Goal: Task Accomplishment & Management: Use online tool/utility

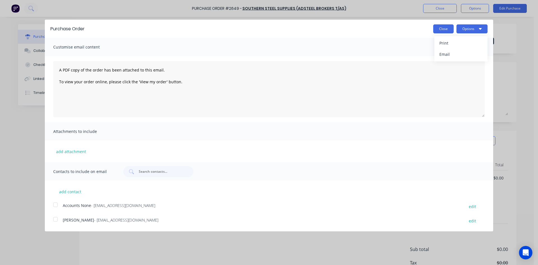
click at [449, 27] on button "Close" at bounding box center [443, 28] width 20 height 9
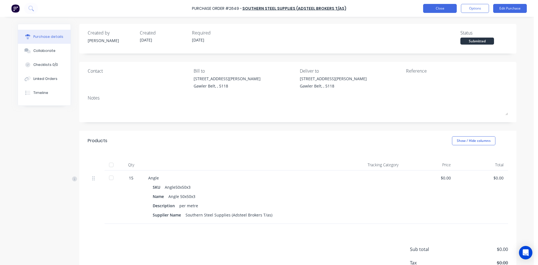
click at [452, 10] on button "Close" at bounding box center [440, 8] width 34 height 9
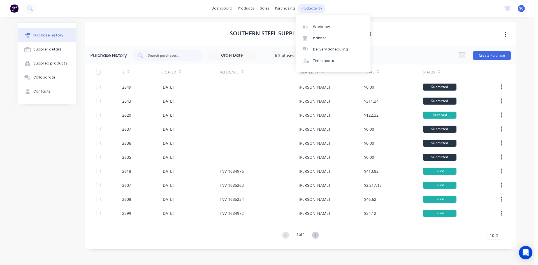
click at [303, 10] on div "productivity" at bounding box center [311, 8] width 27 height 8
click at [321, 38] on div "Planner" at bounding box center [319, 38] width 13 height 5
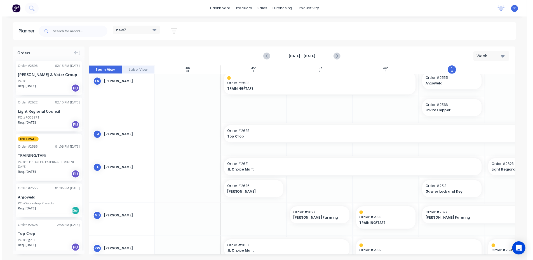
scroll to position [140, 106]
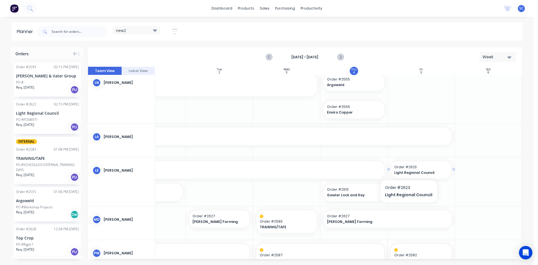
click at [407, 170] on div "Light Regional Council" at bounding box center [421, 172] width 54 height 5
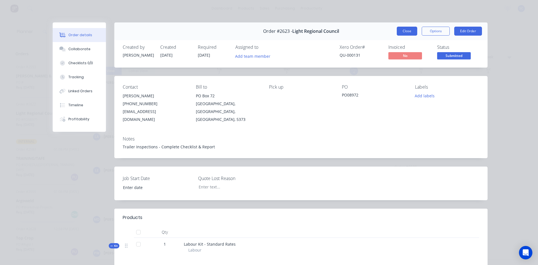
click at [400, 30] on button "Close" at bounding box center [406, 31] width 20 height 9
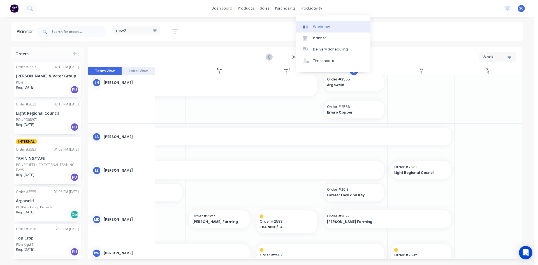
click at [314, 26] on div "Workflow" at bounding box center [321, 26] width 17 height 5
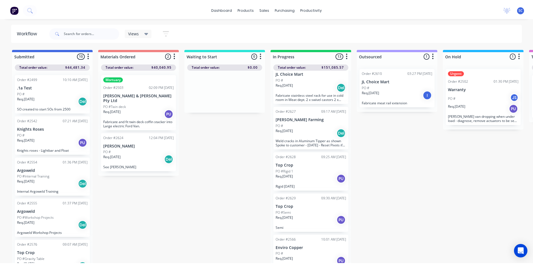
scroll to position [378, 0]
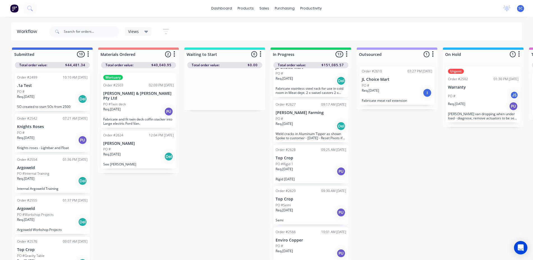
click at [312, 248] on div "PO #" at bounding box center [311, 246] width 71 height 5
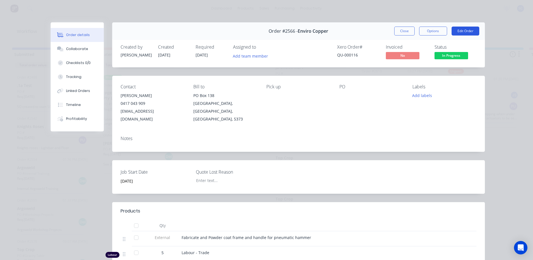
click at [458, 30] on button "Edit Order" at bounding box center [466, 31] width 28 height 9
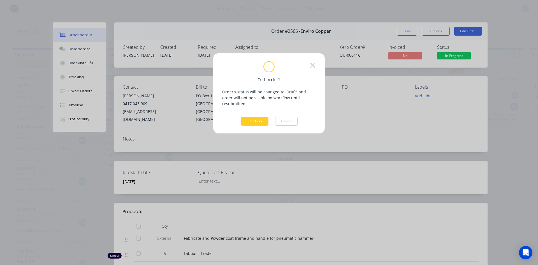
click at [248, 116] on button "Edit Order" at bounding box center [255, 120] width 28 height 9
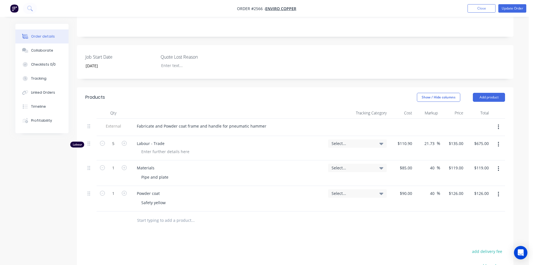
scroll to position [140, 0]
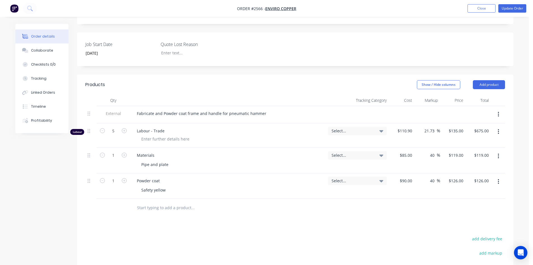
click at [162, 202] on input "text" at bounding box center [193, 207] width 112 height 11
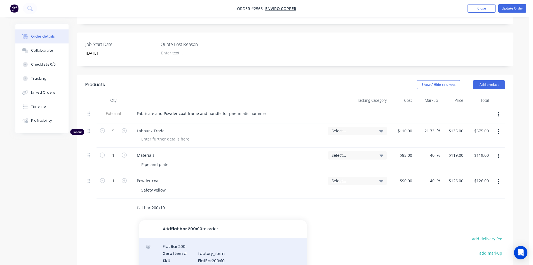
type input "flat bar 200x10"
click at [183, 239] on div "Flat Bar 200 Xero Item # factory_item SKU FlatBar200x10 Name Flat Bar 200x10 De…" at bounding box center [223, 268] width 168 height 60
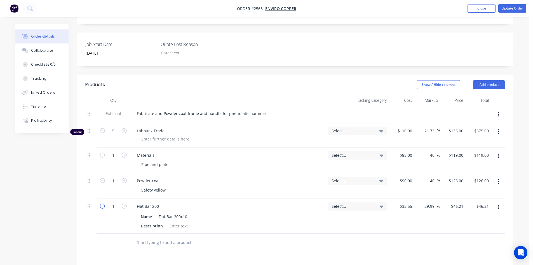
click at [103, 203] on icon "button" at bounding box center [102, 205] width 5 height 5
type input "0"
type input "$0.00"
click at [115, 202] on input "0" at bounding box center [113, 206] width 15 height 8
type input "0.4"
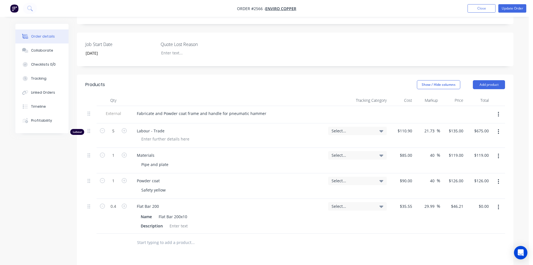
type input "$18.48"
click at [157, 237] on input "text" at bounding box center [193, 242] width 112 height 11
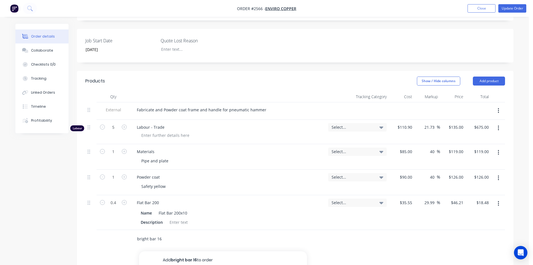
scroll to position [196, 0]
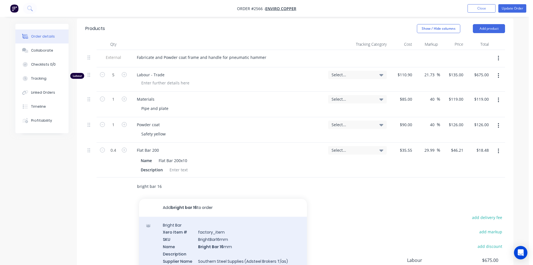
type input "bright bar 16"
click at [183, 225] on div "Bright Bar Xero Item # factory_item SKU BrightBar16mm Name Bright Bar 16 mm Des…" at bounding box center [223, 246] width 168 height 60
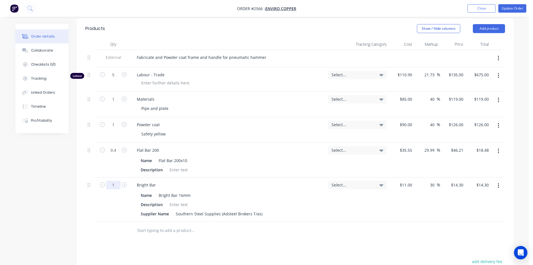
click at [119, 181] on input "1" at bounding box center [113, 185] width 15 height 8
type input "1.2"
type input "$17.16"
click at [503, 7] on button "Update Order" at bounding box center [513, 8] width 28 height 8
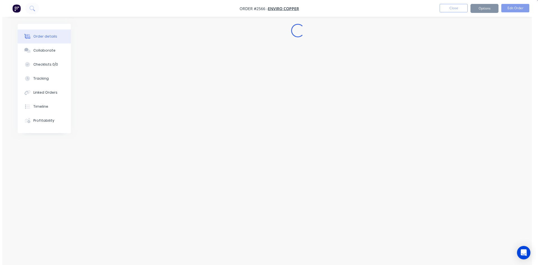
scroll to position [0, 0]
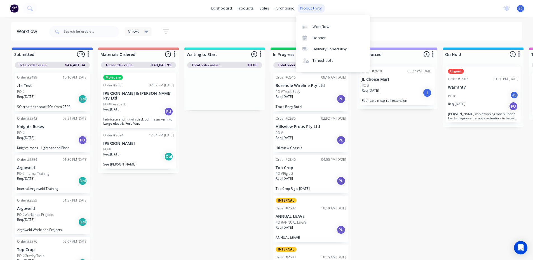
click at [311, 11] on div "productivity" at bounding box center [311, 8] width 27 height 8
click at [322, 63] on div "Timesheets" at bounding box center [323, 60] width 21 height 5
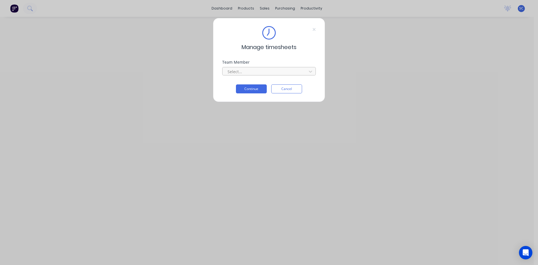
click at [277, 72] on div at bounding box center [265, 71] width 77 height 7
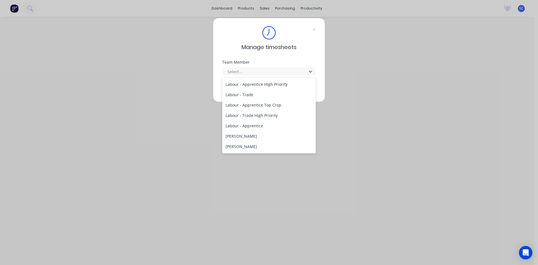
scroll to position [112, 0]
click at [251, 110] on div "[PERSON_NAME]" at bounding box center [269, 106] width 94 height 10
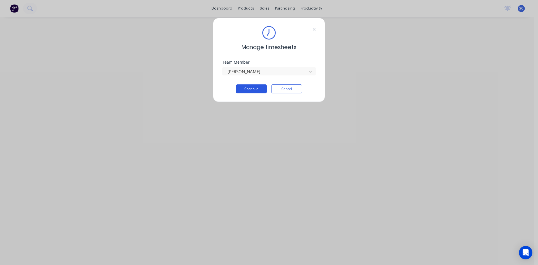
click at [255, 89] on button "Continue" at bounding box center [251, 88] width 31 height 9
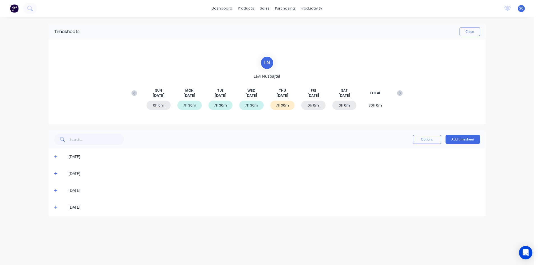
click at [56, 206] on icon at bounding box center [56, 207] width 4 height 4
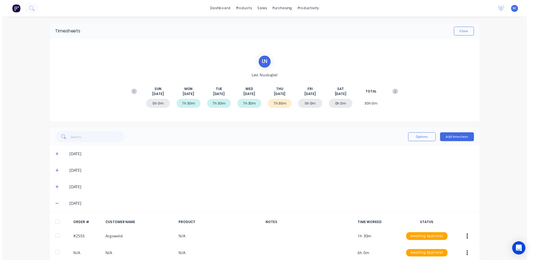
scroll to position [25, 0]
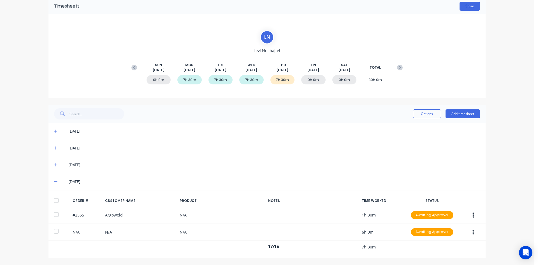
click at [461, 4] on button "Close" at bounding box center [469, 6] width 20 height 9
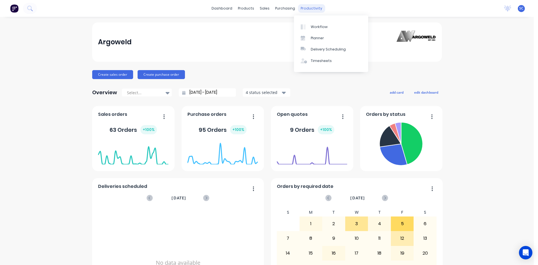
click at [303, 9] on div "productivity" at bounding box center [311, 8] width 27 height 8
click at [317, 27] on div "Workflow" at bounding box center [319, 26] width 17 height 5
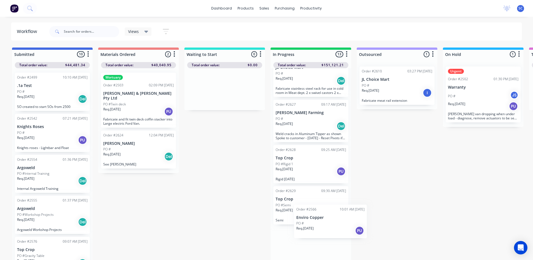
scroll to position [2, 0]
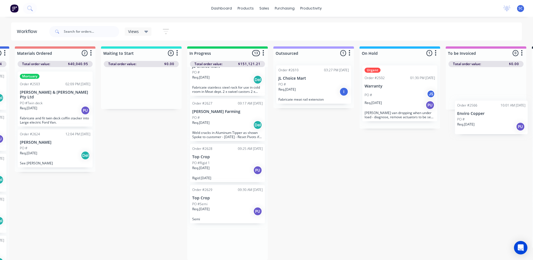
drag, startPoint x: 308, startPoint y: 248, endPoint x: 491, endPoint y: 118, distance: 224.7
click at [491, 118] on div "Submitted 10 Sort By Created date Required date Order number Customer name Most…" at bounding box center [379, 153] width 934 height 214
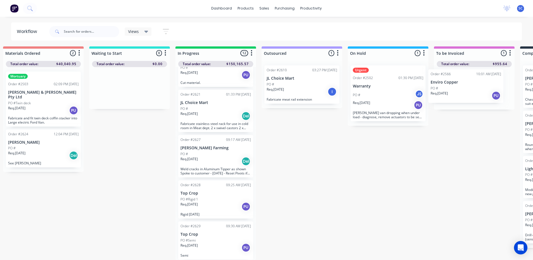
scroll to position [5, 97]
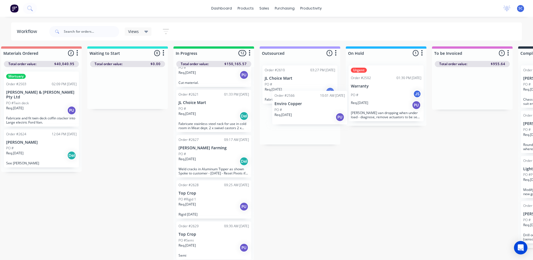
drag, startPoint x: 467, startPoint y: 73, endPoint x: 298, endPoint y: 97, distance: 170.2
click at [298, 97] on div "Submitted 10 Sort By Created date Required date Order number Customer name Most…" at bounding box center [366, 153] width 934 height 214
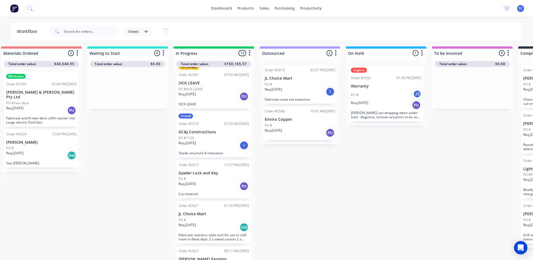
scroll to position [230, 0]
click at [211, 185] on div "Req. [DATE] PU" at bounding box center [214, 187] width 71 height 10
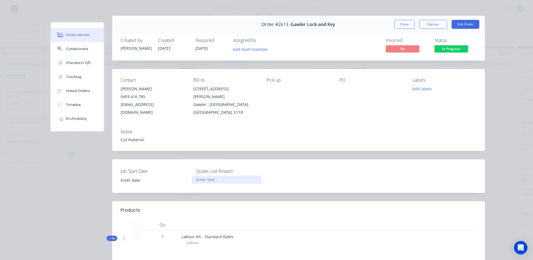
scroll to position [0, 0]
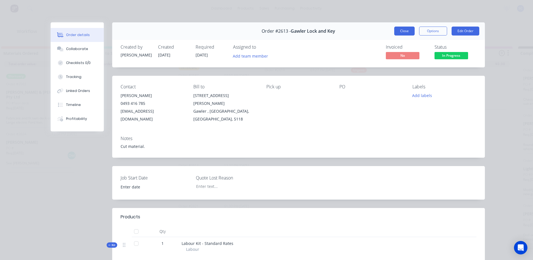
click at [400, 31] on button "Close" at bounding box center [405, 31] width 20 height 9
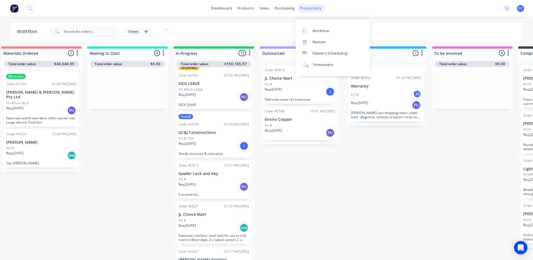
click at [316, 10] on div "productivity" at bounding box center [311, 8] width 27 height 8
click at [322, 62] on div "Timesheets" at bounding box center [323, 64] width 21 height 5
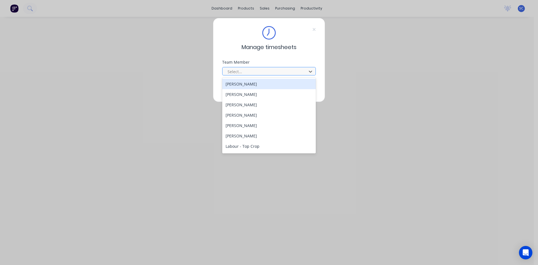
click at [251, 73] on div at bounding box center [265, 71] width 77 height 7
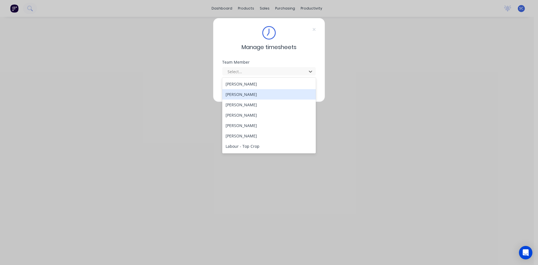
click at [251, 93] on div "[PERSON_NAME]" at bounding box center [269, 94] width 94 height 10
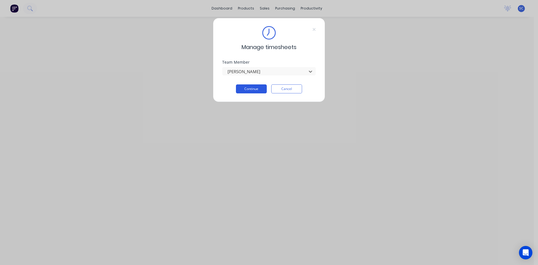
click at [257, 88] on button "Continue" at bounding box center [251, 88] width 31 height 9
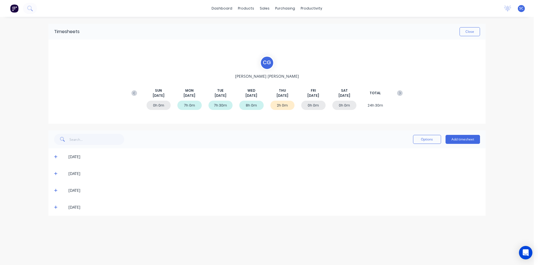
click at [54, 208] on icon at bounding box center [56, 207] width 4 height 4
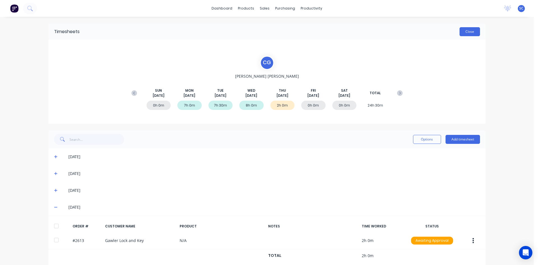
click at [465, 33] on button "Close" at bounding box center [469, 31] width 20 height 9
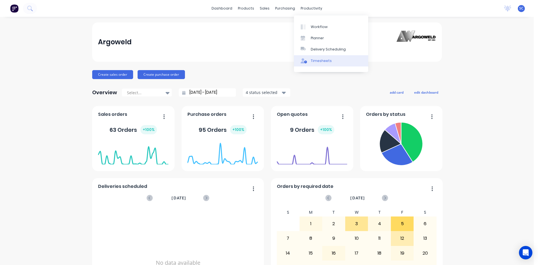
click at [320, 59] on div "Timesheets" at bounding box center [321, 60] width 21 height 5
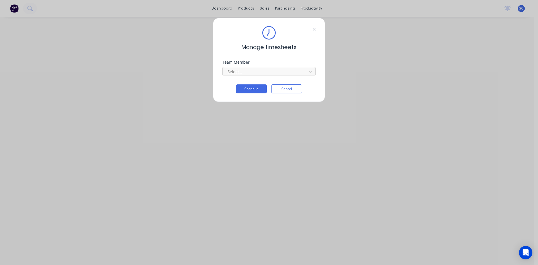
click at [261, 69] on div at bounding box center [265, 71] width 77 height 7
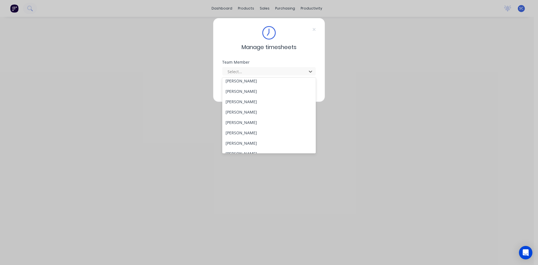
scroll to position [140, 0]
click at [252, 100] on div "[PERSON_NAME]" at bounding box center [269, 99] width 94 height 10
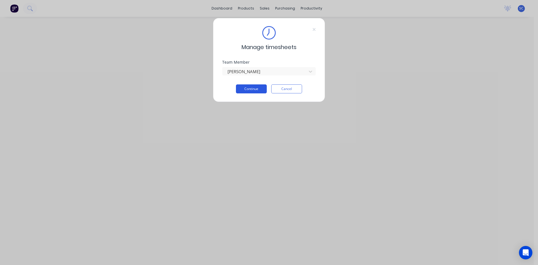
click at [254, 89] on button "Continue" at bounding box center [251, 88] width 31 height 9
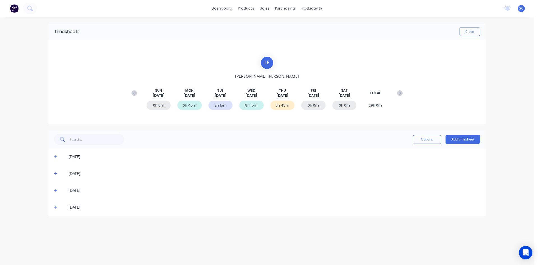
click at [55, 206] on icon at bounding box center [55, 207] width 3 height 3
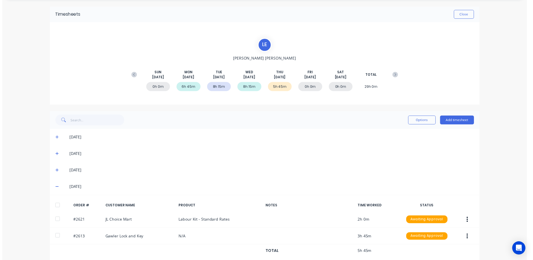
scroll to position [25, 0]
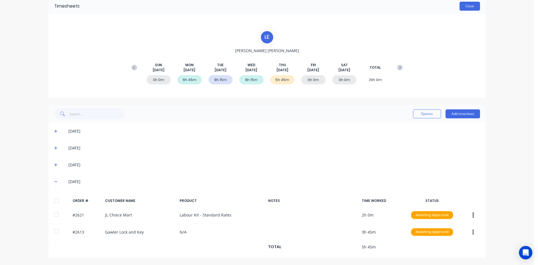
click at [472, 7] on button "Close" at bounding box center [469, 6] width 20 height 9
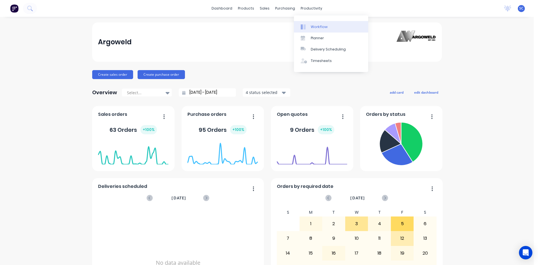
click at [309, 28] on link "Workflow" at bounding box center [331, 26] width 74 height 11
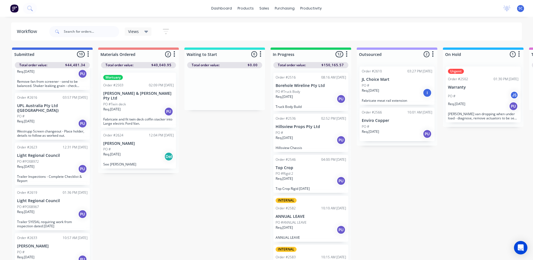
scroll to position [232, 0]
click at [46, 164] on div "Req. [DATE] PU" at bounding box center [52, 168] width 71 height 10
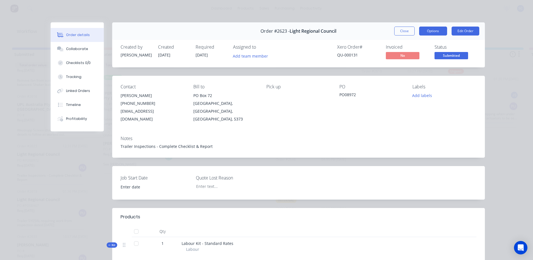
click at [429, 31] on button "Options" at bounding box center [433, 31] width 28 height 9
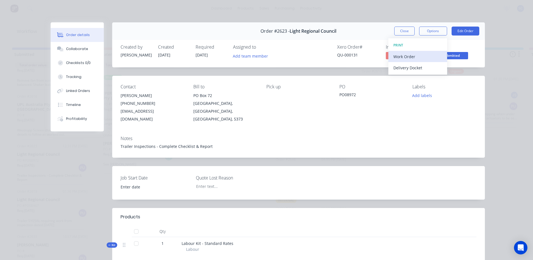
click at [421, 59] on div "Work Order" at bounding box center [418, 57] width 49 height 8
click at [418, 66] on div "Standard" at bounding box center [418, 68] width 49 height 8
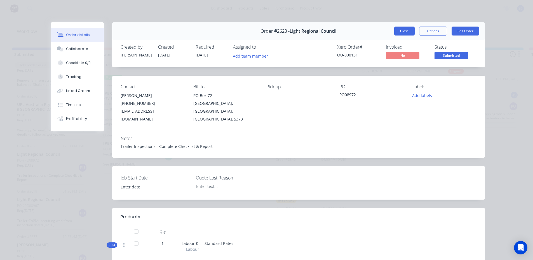
click at [395, 29] on button "Close" at bounding box center [405, 31] width 20 height 9
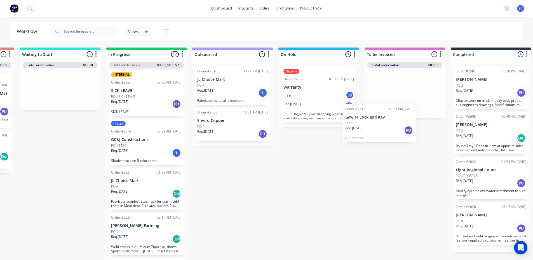
scroll to position [0, 166]
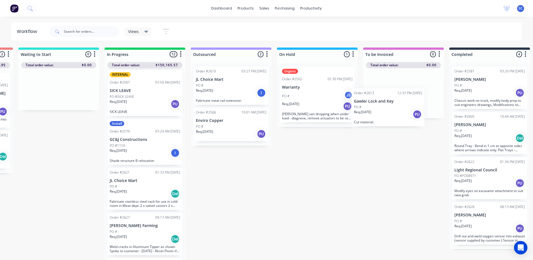
drag, startPoint x: 301, startPoint y: 186, endPoint x: 387, endPoint y: 102, distance: 120.4
click at [387, 102] on div "Submitted 10 Sort By Created date Required date Order number Customer name Most…" at bounding box center [297, 155] width 934 height 214
